Goal: Information Seeking & Learning: Learn about a topic

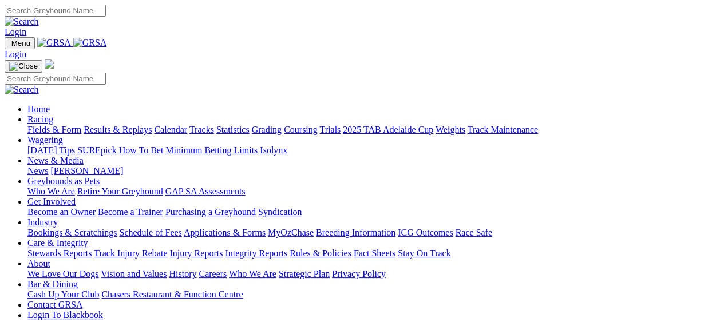
click at [88, 238] on link "Care & Integrity" at bounding box center [57, 243] width 61 height 10
click at [92, 248] on link "Stewards Reports" at bounding box center [59, 253] width 64 height 10
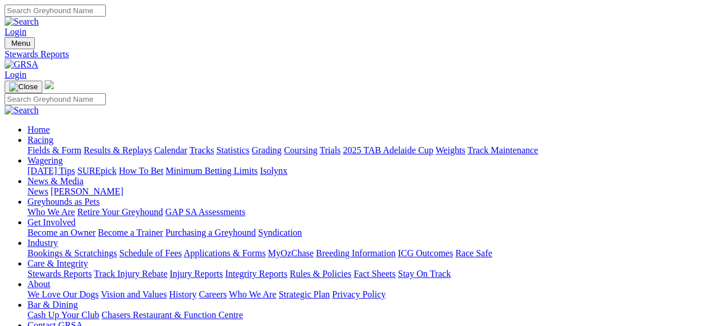
click at [38, 60] on img at bounding box center [22, 65] width 34 height 10
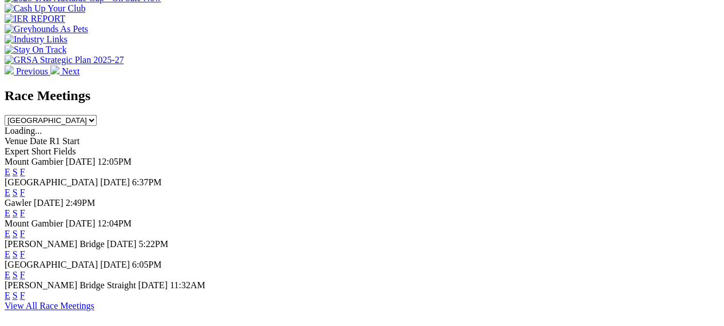
scroll to position [452, 0]
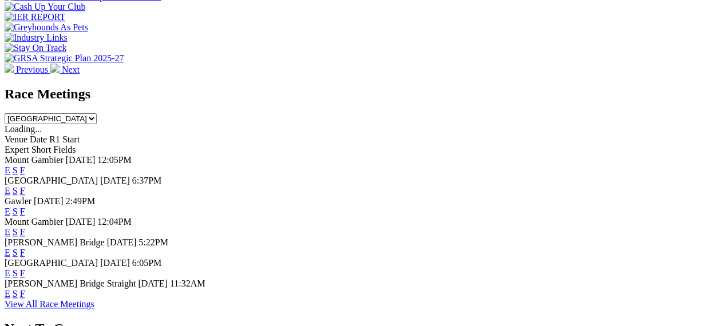
click at [25, 268] on link "F" at bounding box center [22, 273] width 5 height 10
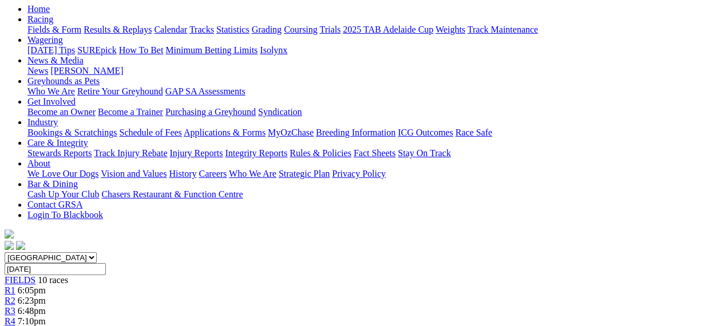
scroll to position [11, 0]
